Goal: Task Accomplishment & Management: Manage account settings

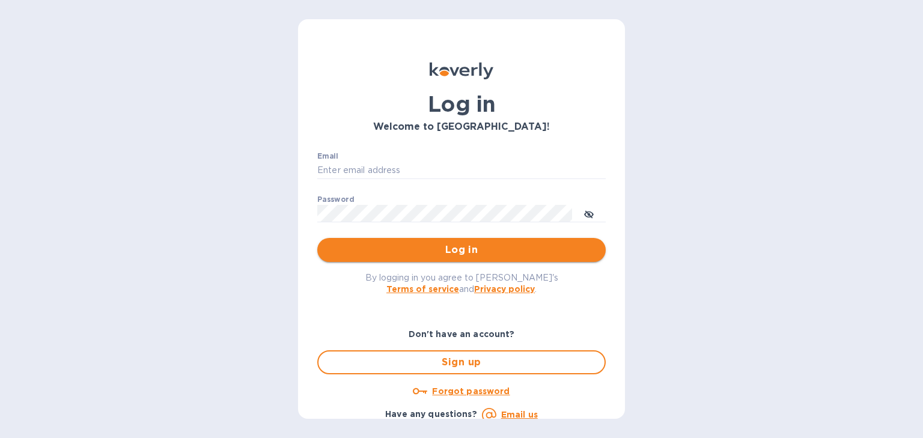
type input "usher@dagimfish.com"
click at [430, 255] on span "Log in" at bounding box center [461, 250] width 269 height 14
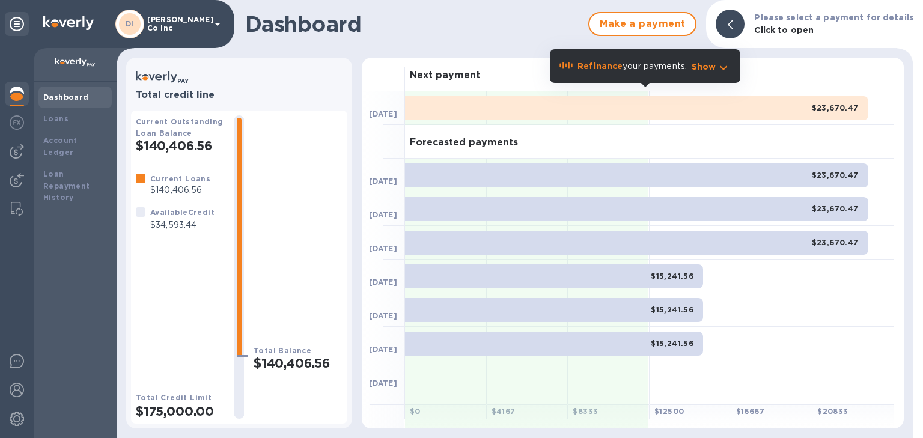
click at [708, 64] on p "Show" at bounding box center [704, 67] width 25 height 12
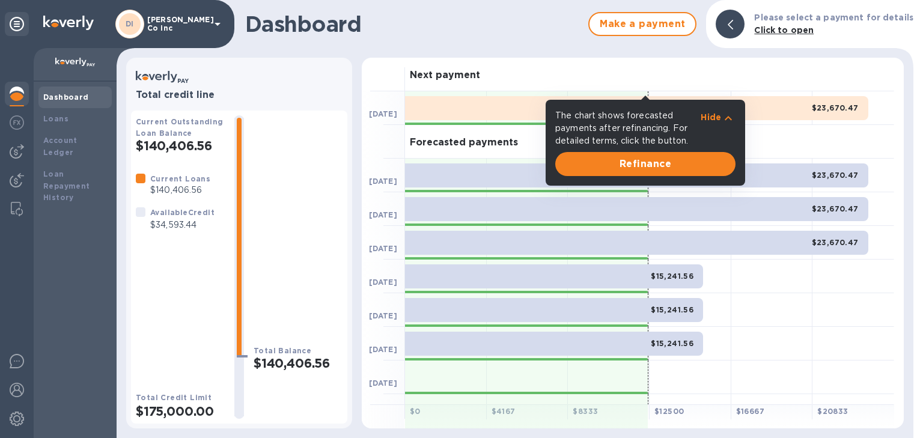
click at [572, 389] on div at bounding box center [526, 378] width 243 height 34
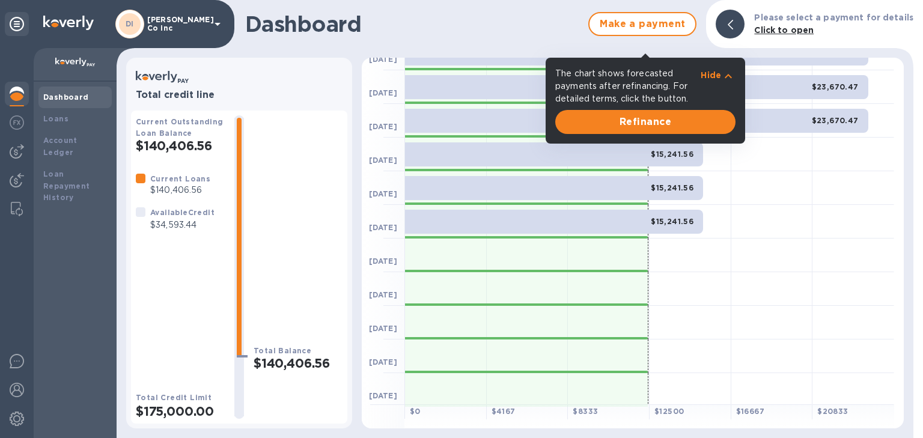
scroll to position [124, 0]
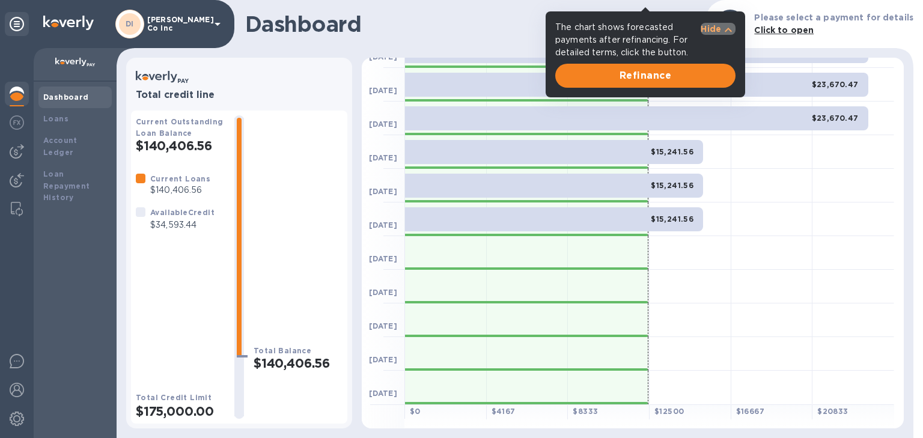
click at [733, 29] on icon "button" at bounding box center [728, 30] width 14 height 14
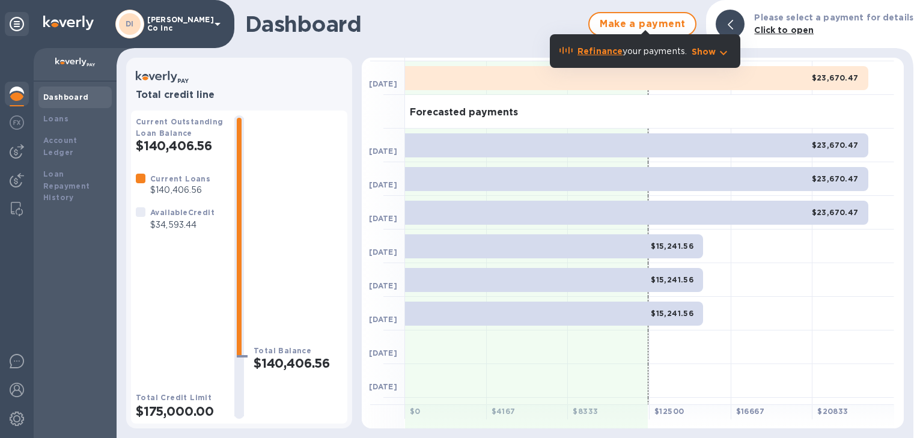
scroll to position [0, 0]
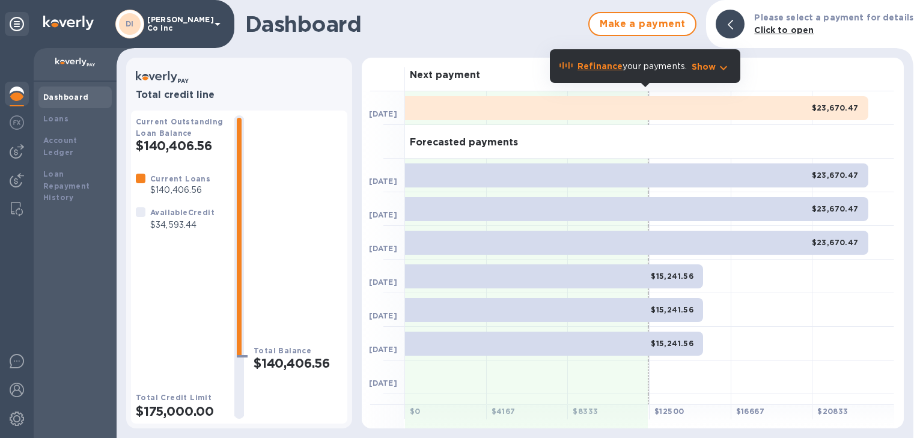
click at [589, 64] on b "Refinance" at bounding box center [599, 66] width 45 height 10
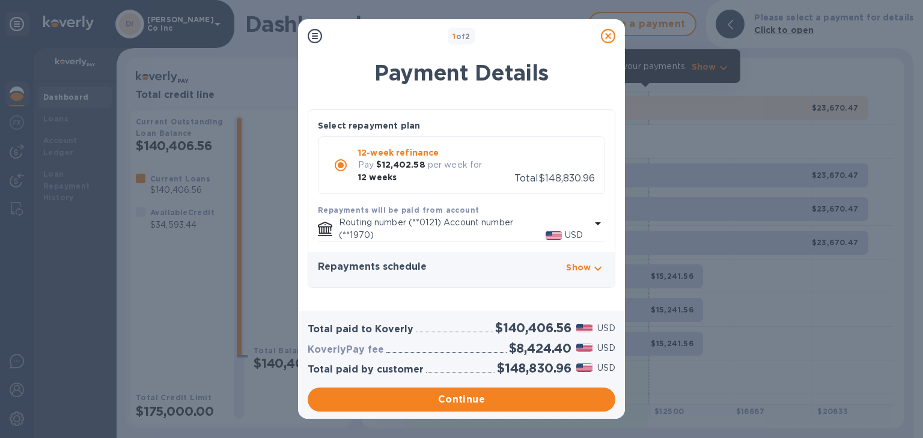
click at [609, 38] on icon at bounding box center [608, 36] width 14 height 14
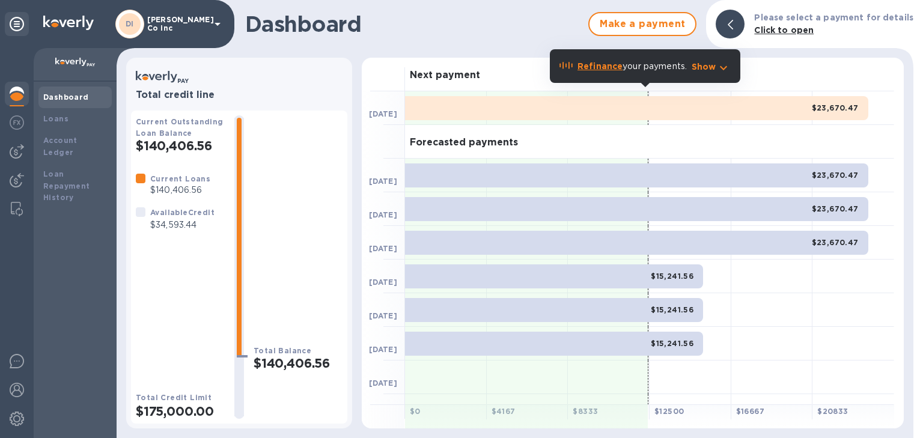
click at [184, 194] on p "$140,406.56" at bounding box center [180, 190] width 60 height 13
